Goal: Navigation & Orientation: Find specific page/section

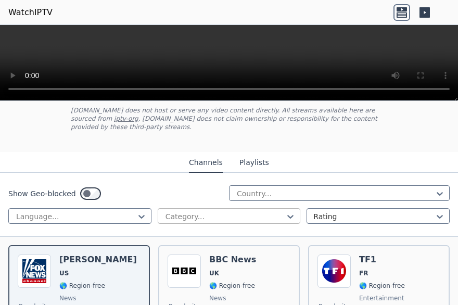
scroll to position [52, 0]
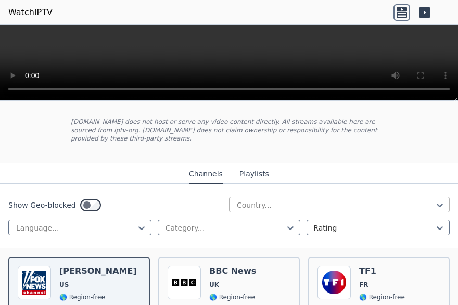
click at [278, 200] on div at bounding box center [335, 205] width 199 height 10
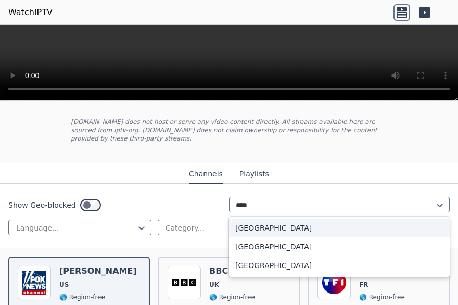
type input "*****"
click at [275, 219] on div "[GEOGRAPHIC_DATA]" at bounding box center [339, 227] width 221 height 19
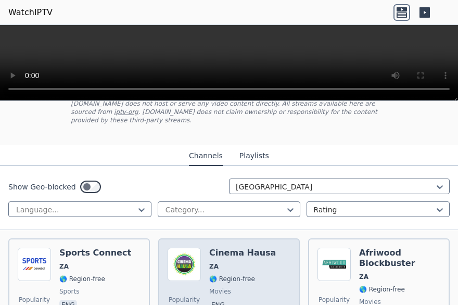
scroll to position [52, 0]
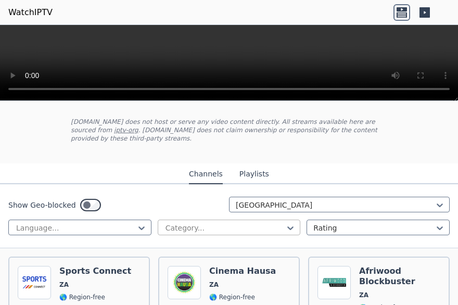
click at [274, 223] on div at bounding box center [224, 228] width 121 height 10
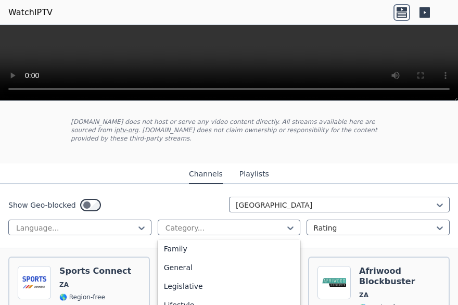
scroll to position [416, 0]
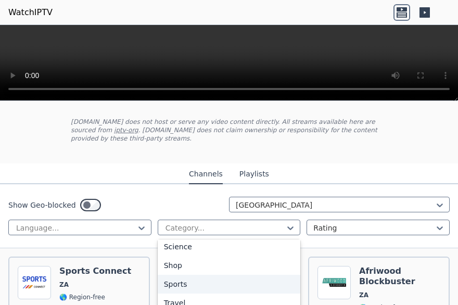
click at [197, 275] on div "Sports" at bounding box center [229, 284] width 143 height 19
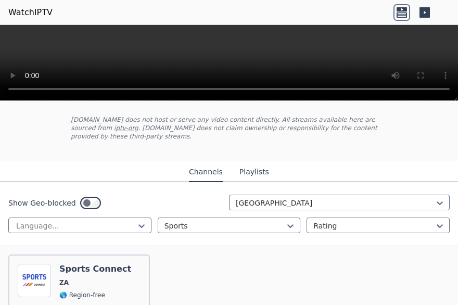
scroll to position [27, 0]
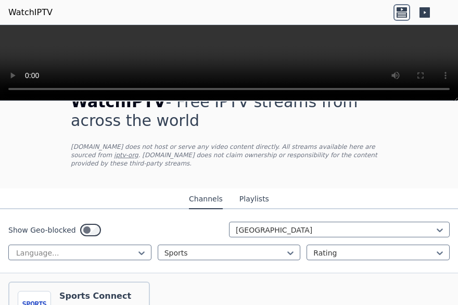
click at [250, 195] on button "Playlists" at bounding box center [254, 199] width 30 height 20
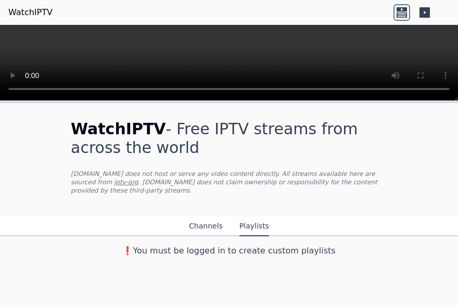
scroll to position [0, 0]
click at [208, 223] on button "Channels" at bounding box center [206, 226] width 34 height 20
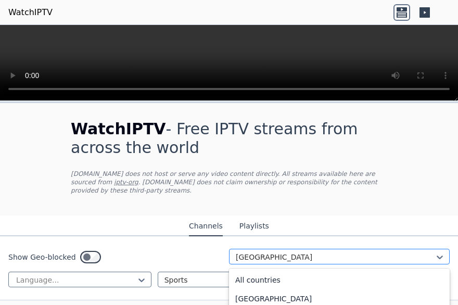
click at [256, 252] on div at bounding box center [335, 257] width 199 height 10
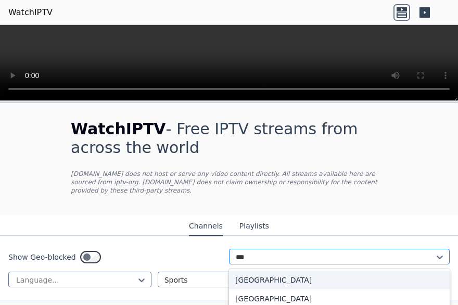
type input "****"
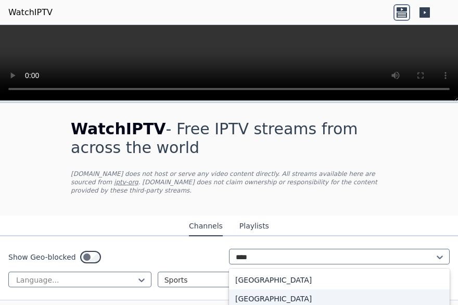
click at [267, 290] on div "[GEOGRAPHIC_DATA]" at bounding box center [339, 298] width 221 height 19
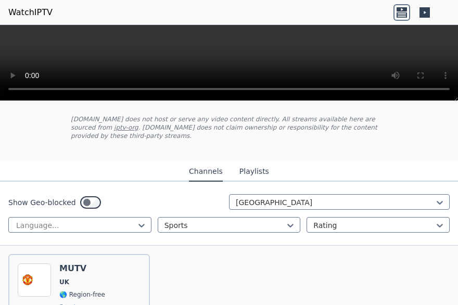
scroll to position [27, 0]
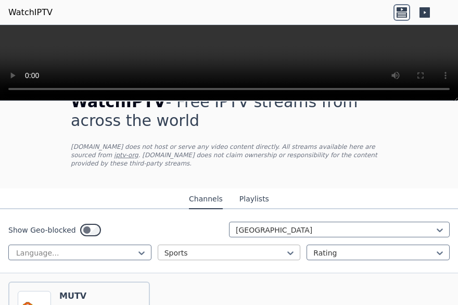
click at [189, 248] on div at bounding box center [224, 253] width 121 height 10
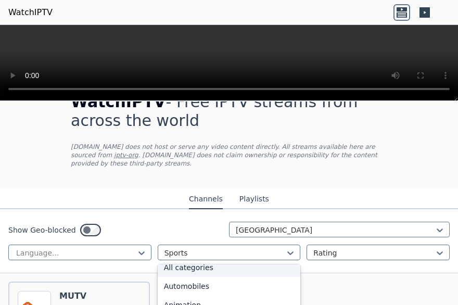
scroll to position [0, 0]
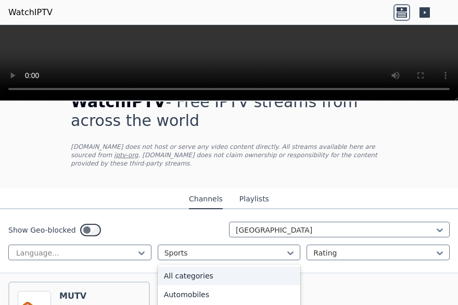
click at [207, 266] on div "All categories" at bounding box center [229, 275] width 143 height 19
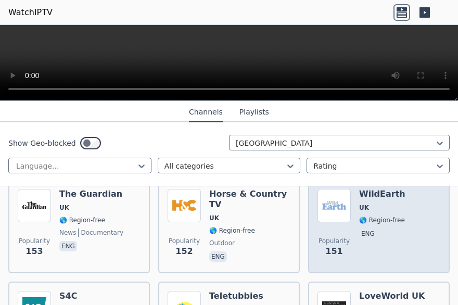
scroll to position [807, 0]
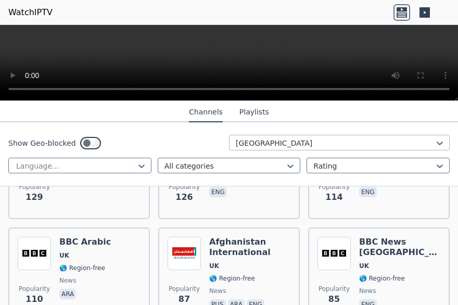
click at [265, 141] on div at bounding box center [335, 143] width 199 height 10
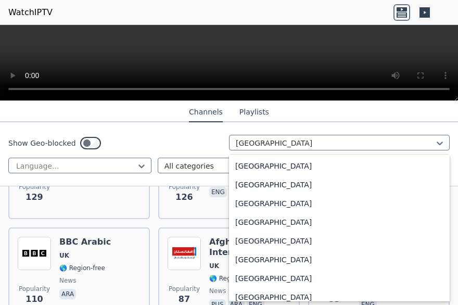
scroll to position [0, 0]
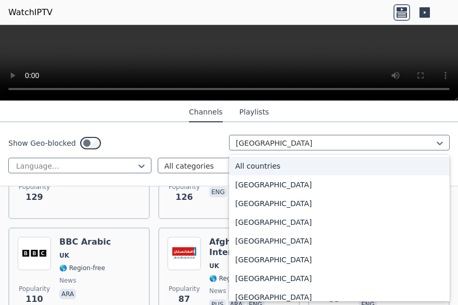
click at [308, 168] on div "All countries" at bounding box center [339, 166] width 221 height 19
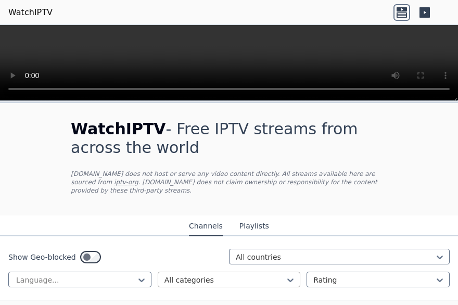
click at [224, 275] on div at bounding box center [224, 280] width 121 height 10
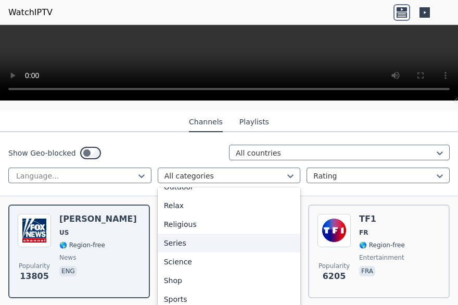
scroll to position [364, 0]
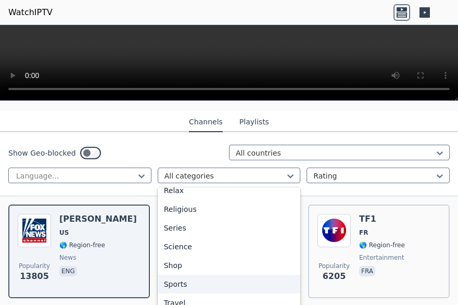
click at [186, 275] on div "Sports" at bounding box center [229, 284] width 143 height 19
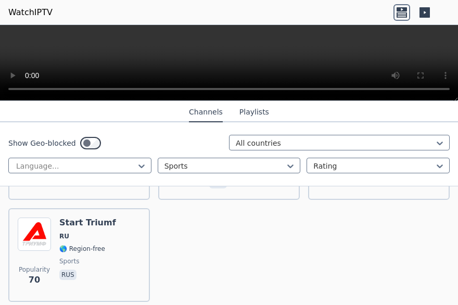
scroll to position [3916, 0]
